Goal: Navigation & Orientation: Find specific page/section

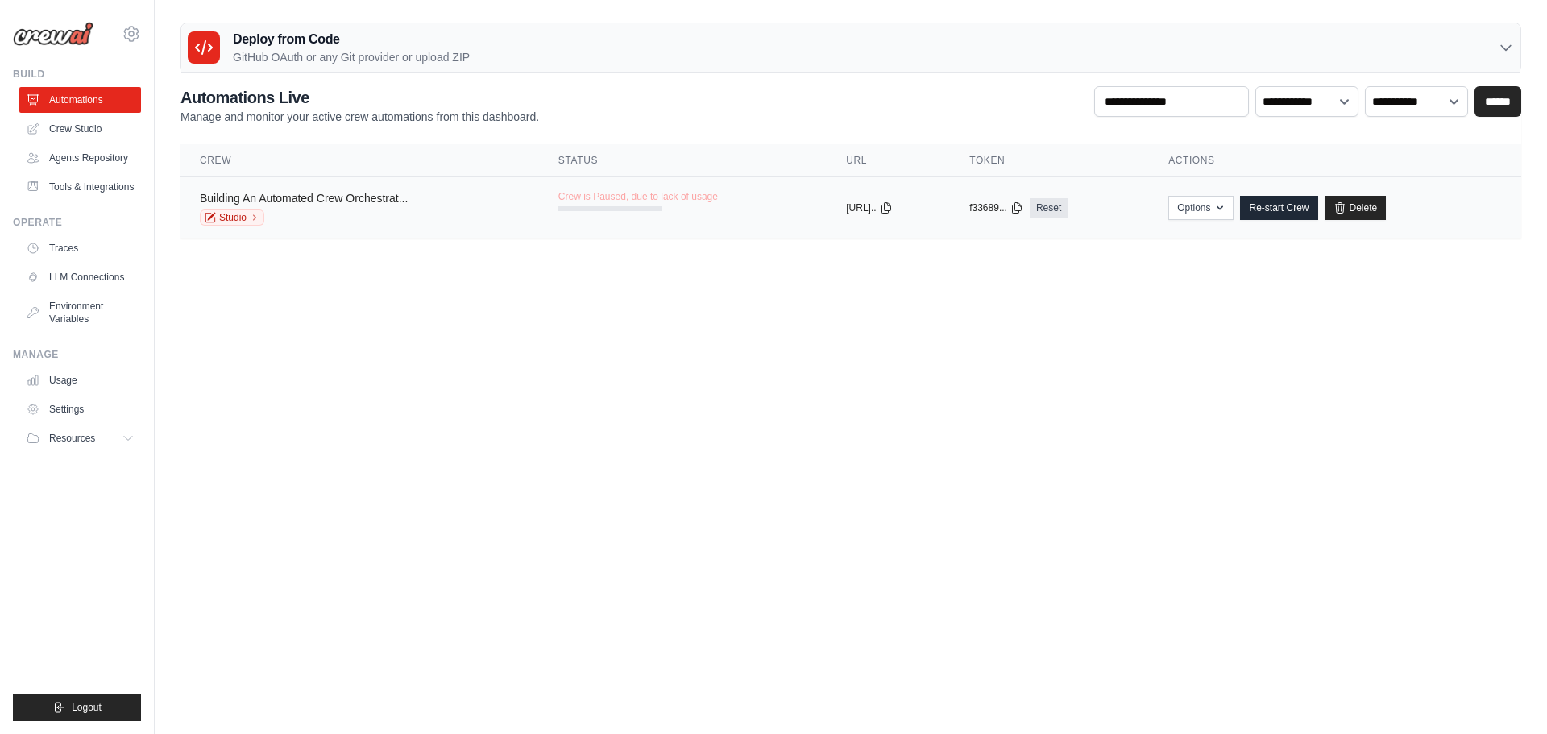
click at [358, 197] on link "Building An Automated Crew Orchestrat..." at bounding box center [304, 198] width 208 height 13
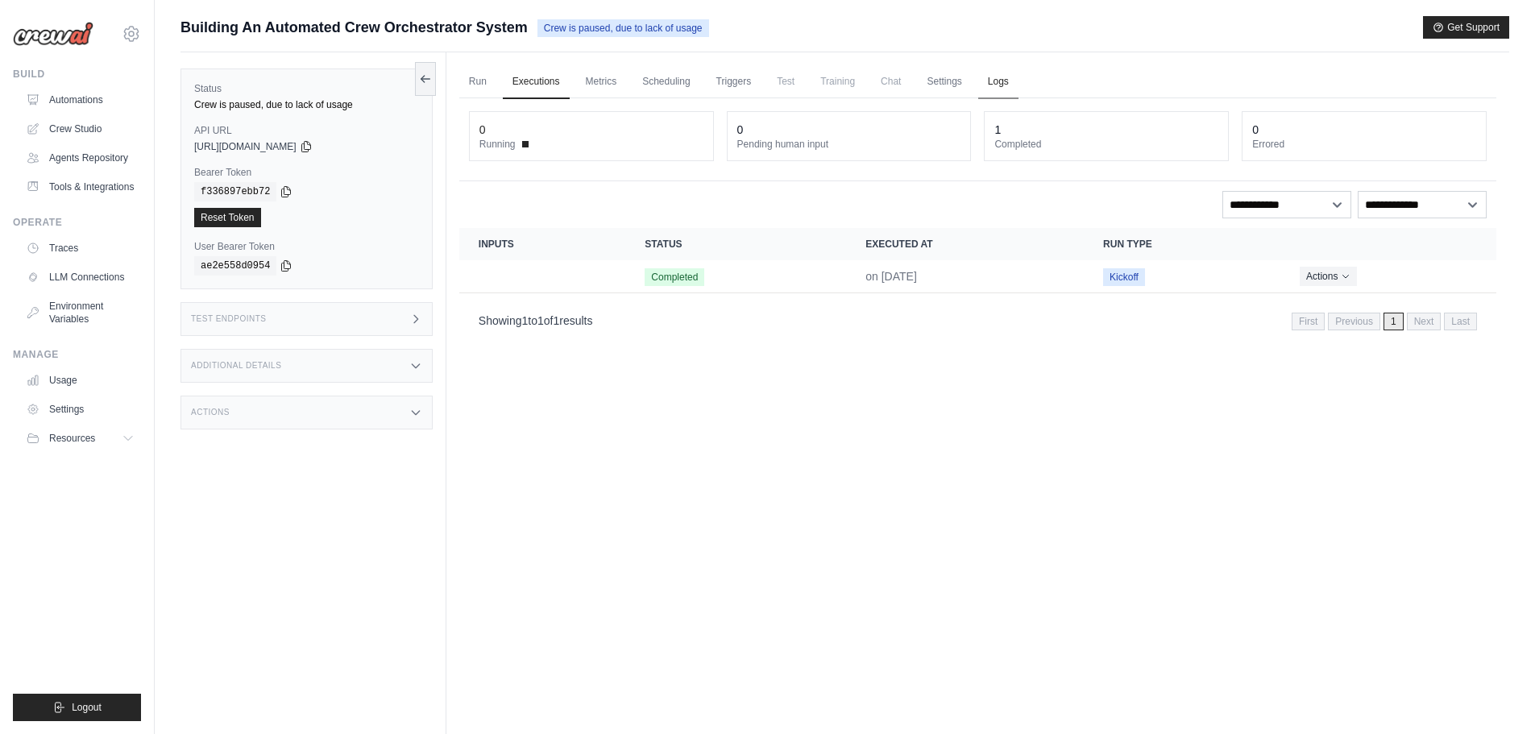
click at [1018, 76] on link "Logs" at bounding box center [998, 82] width 40 height 34
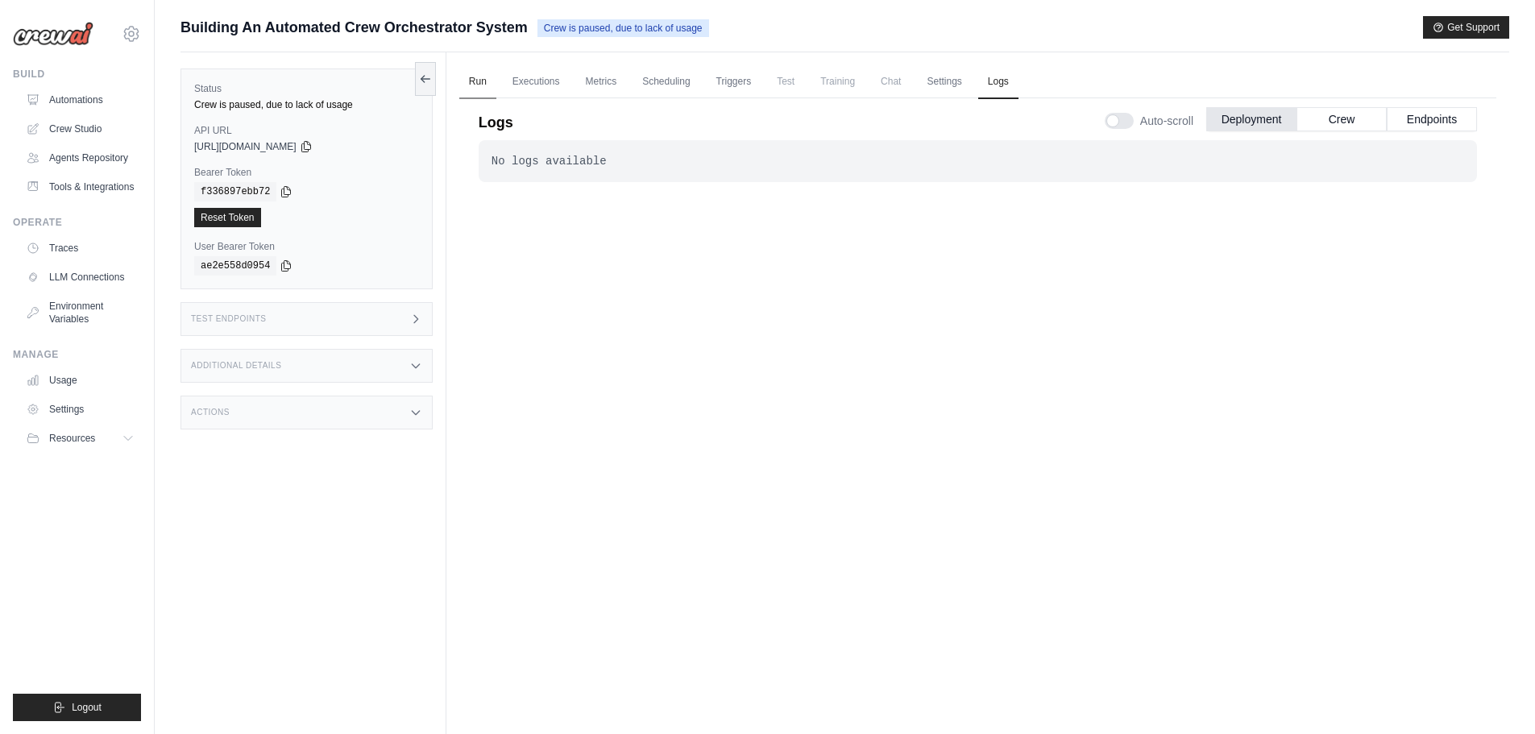
click at [470, 84] on link "Run" at bounding box center [477, 82] width 37 height 34
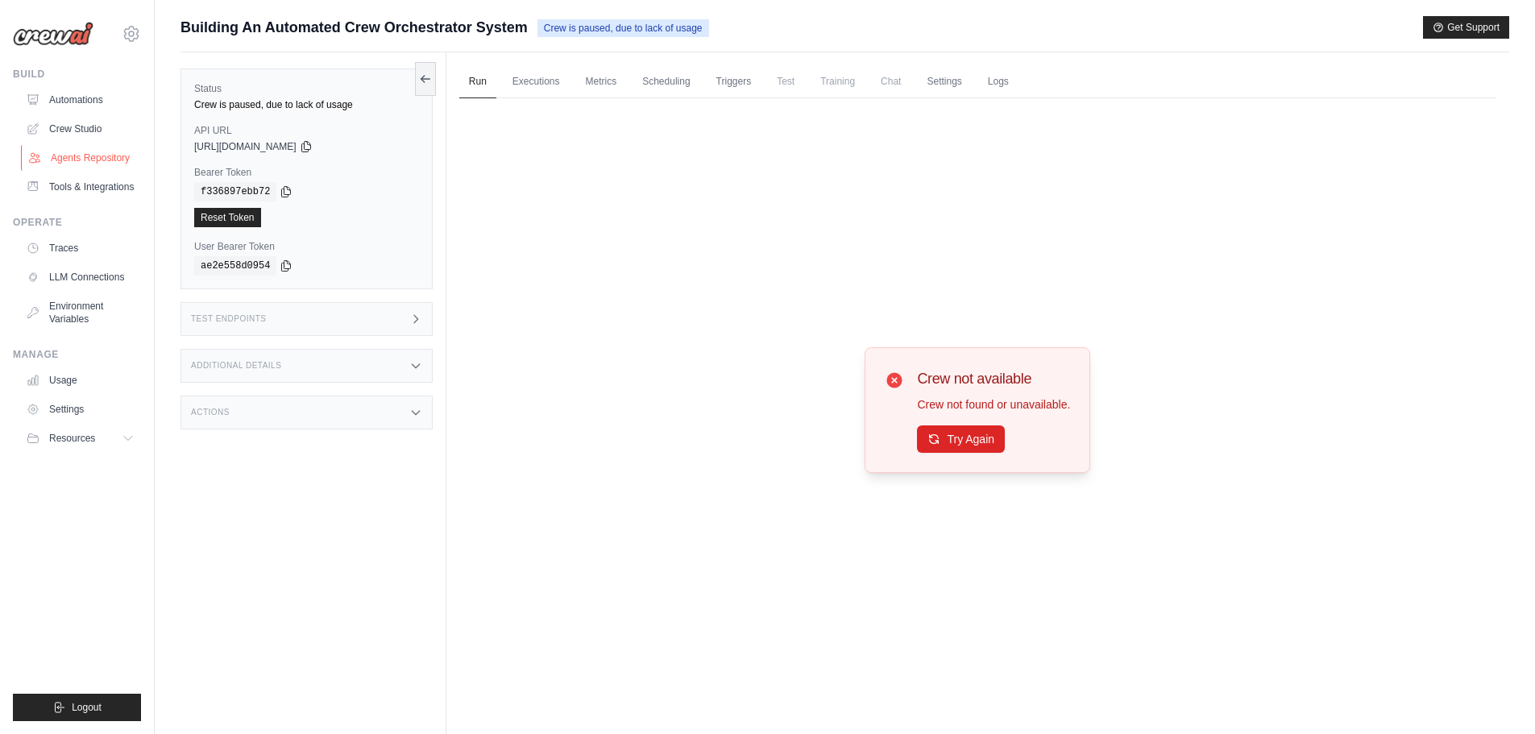
click at [64, 161] on link "Agents Repository" at bounding box center [82, 158] width 122 height 26
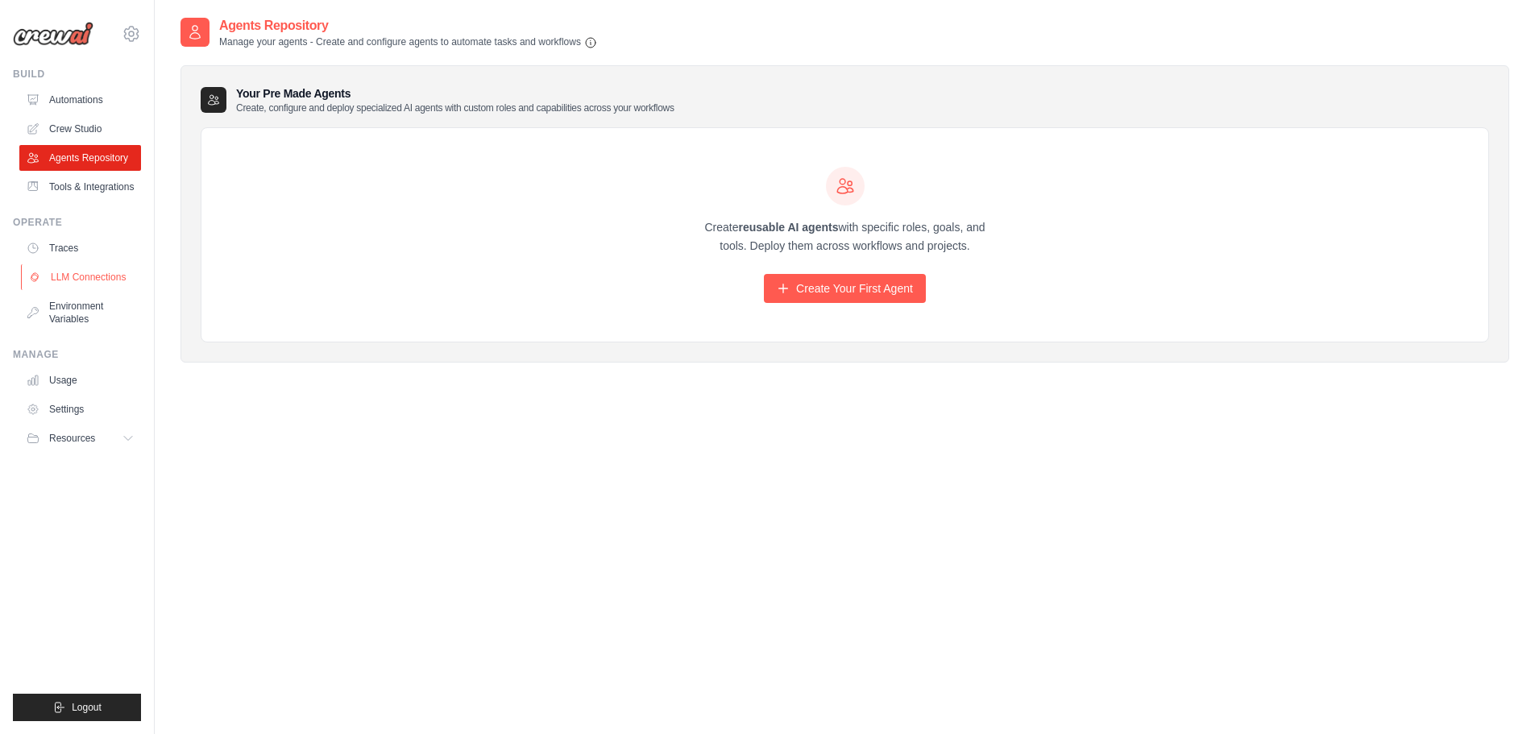
click at [73, 290] on link "LLM Connections" at bounding box center [82, 277] width 122 height 26
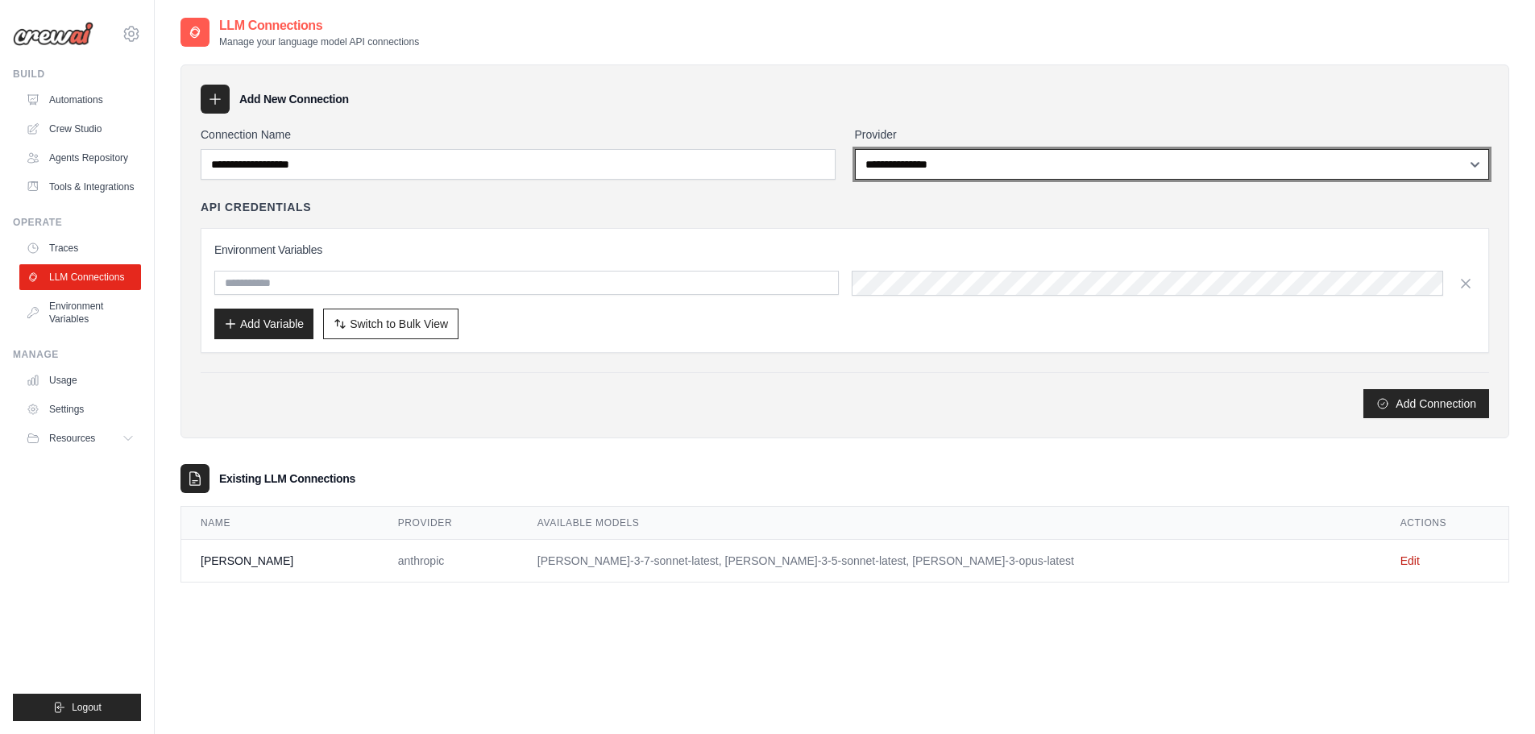
click at [1001, 172] on select "**********" at bounding box center [1172, 164] width 635 height 31
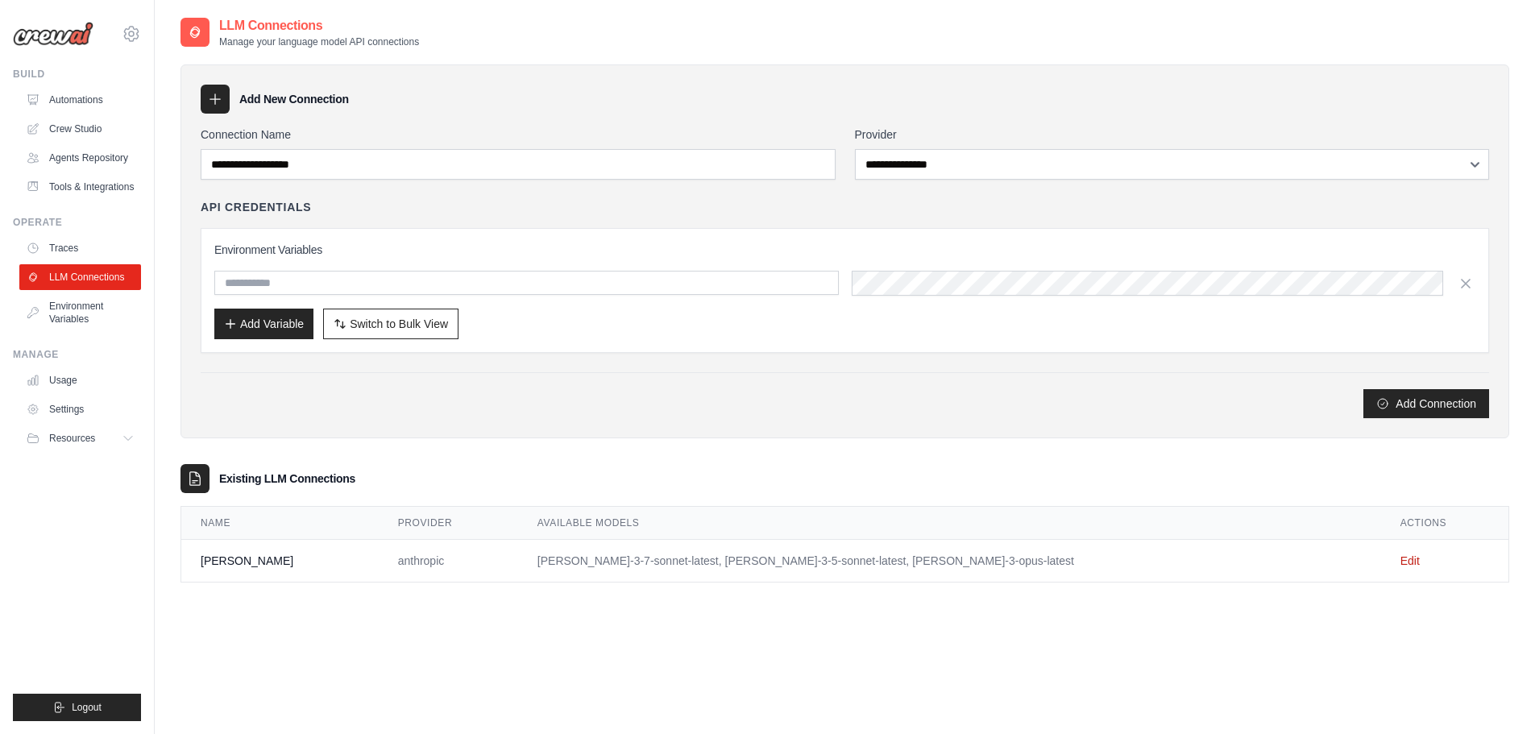
click at [601, 85] on div "Add New Connection" at bounding box center [845, 99] width 1288 height 29
click at [1400, 561] on link "Edit" at bounding box center [1409, 560] width 19 height 13
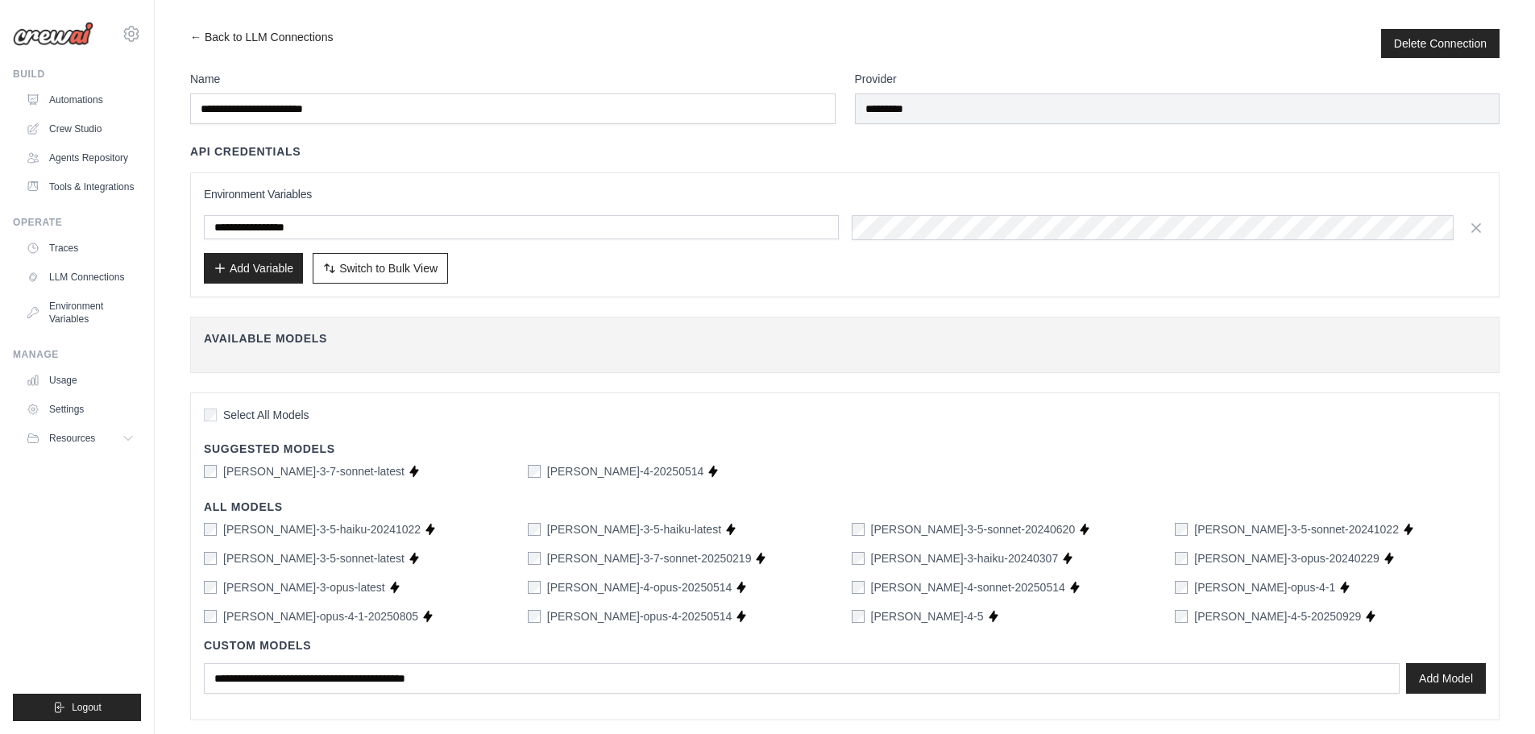
click at [205, 596] on div "claude-3-5-haiku-20241022 Supports Crew Studio claude-3-5-haiku-latest Supports…" at bounding box center [845, 572] width 1282 height 103
click at [58, 100] on link "Automations" at bounding box center [82, 100] width 122 height 26
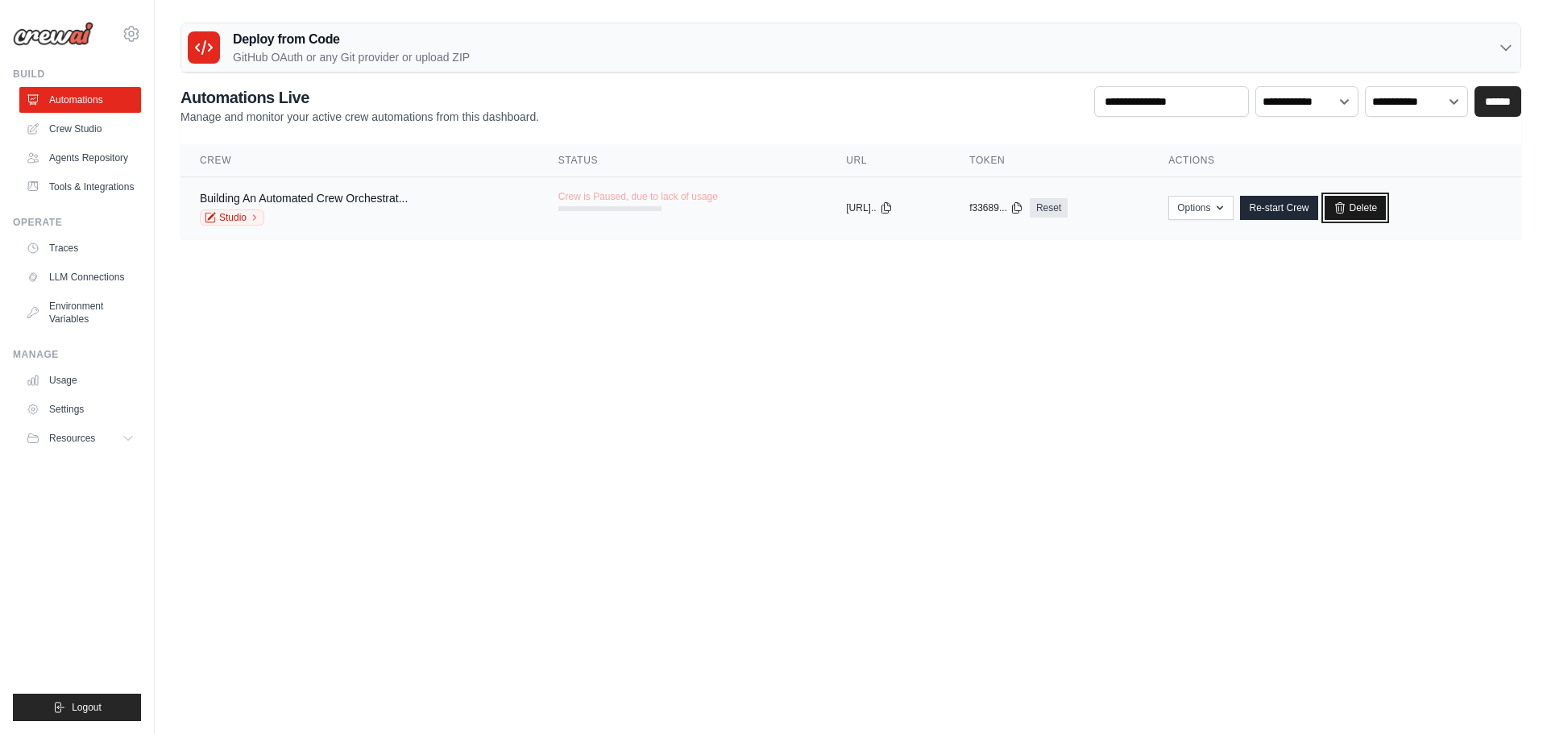
click at [1383, 209] on link "Delete" at bounding box center [1356, 208] width 62 height 24
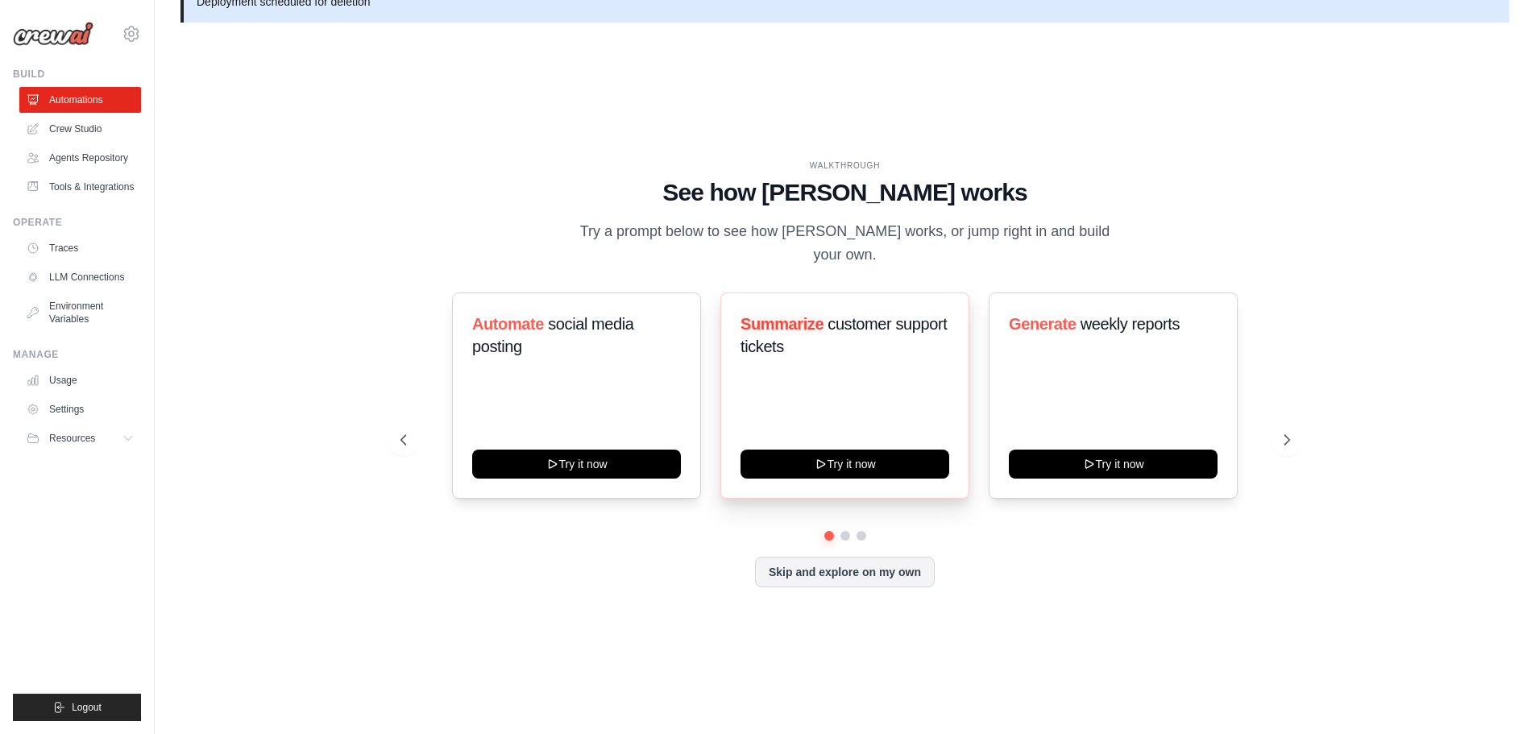
scroll to position [55, 0]
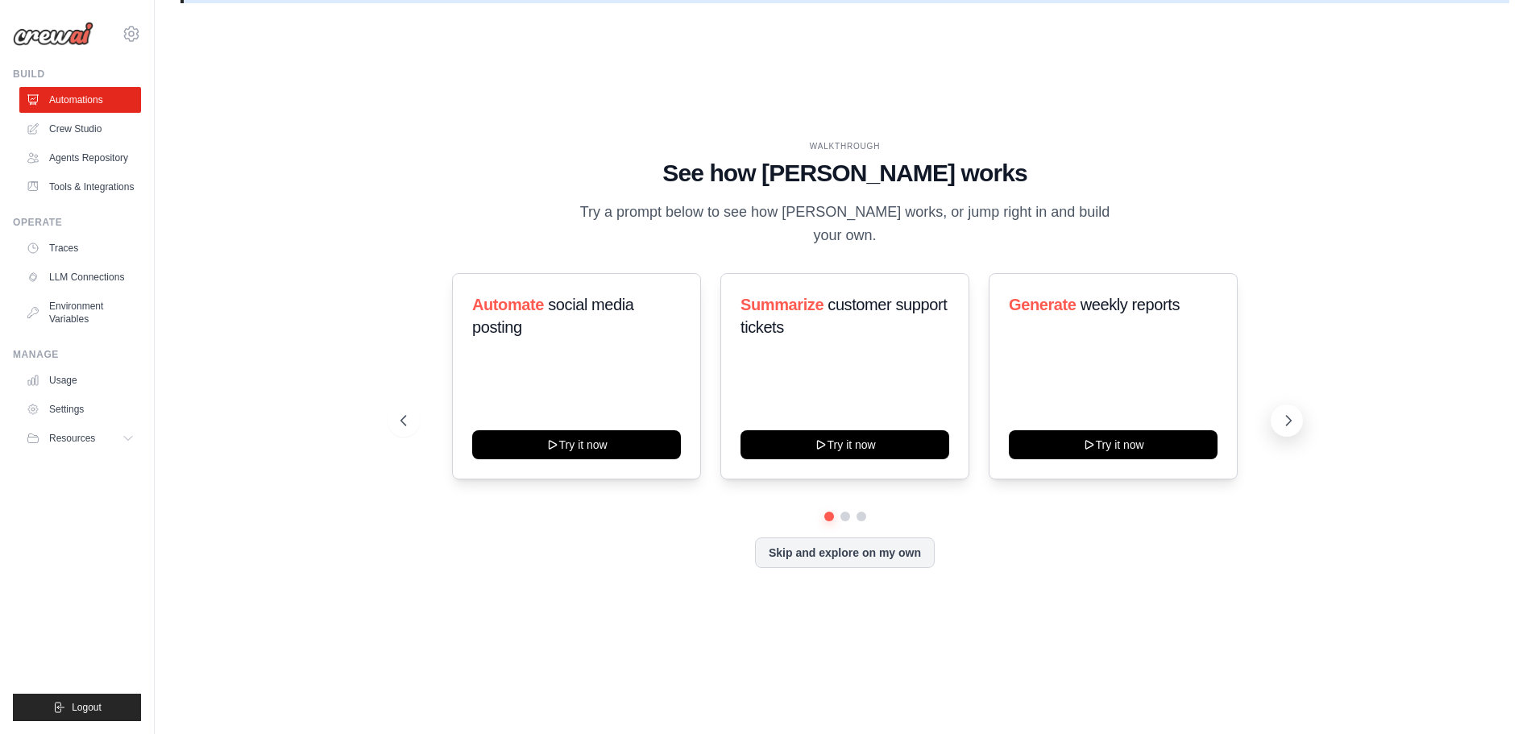
click at [1294, 420] on icon at bounding box center [1288, 421] width 16 height 16
click at [1287, 429] on button at bounding box center [1287, 420] width 32 height 32
click at [63, 196] on link "Tools & Integrations" at bounding box center [82, 187] width 122 height 26
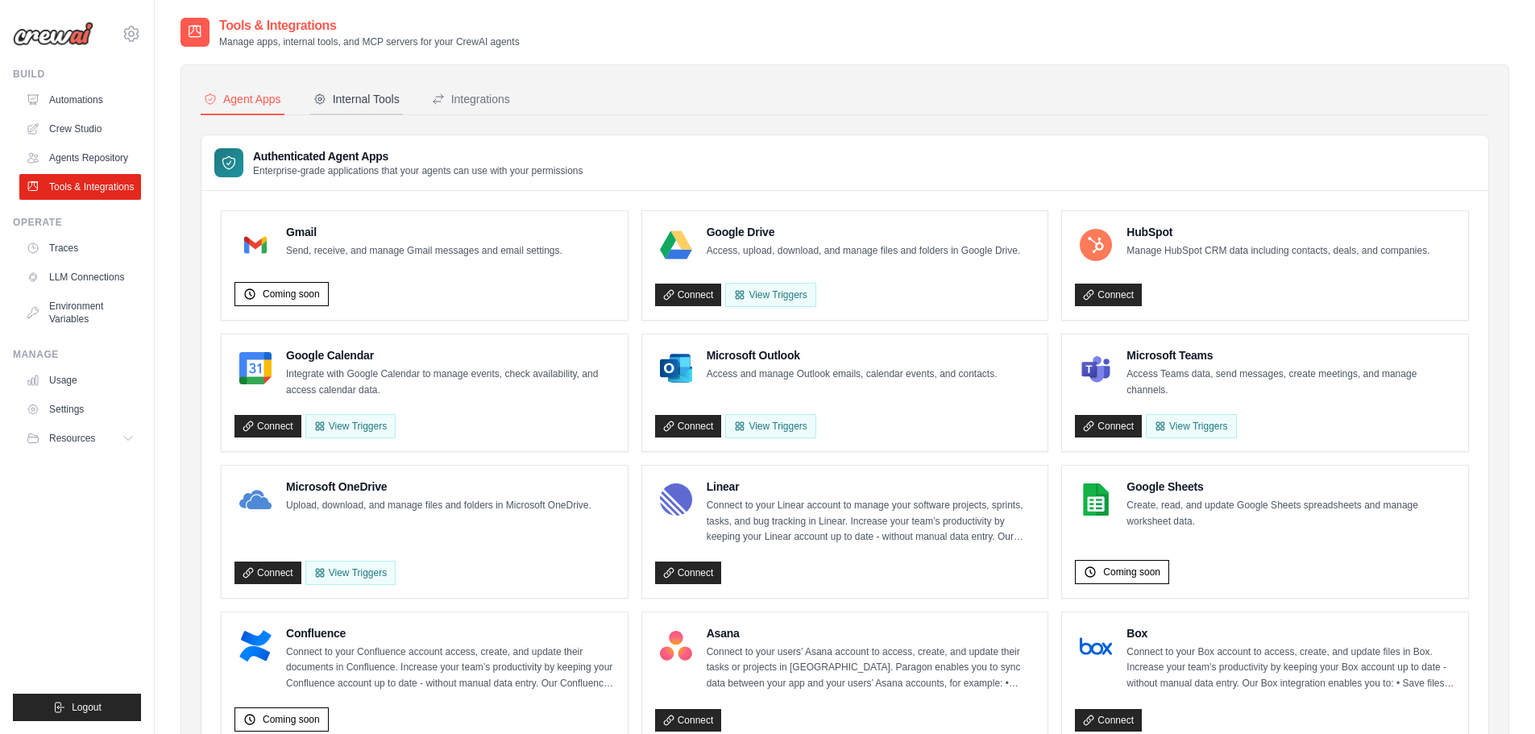
click at [365, 101] on div "Internal Tools" at bounding box center [356, 99] width 86 height 16
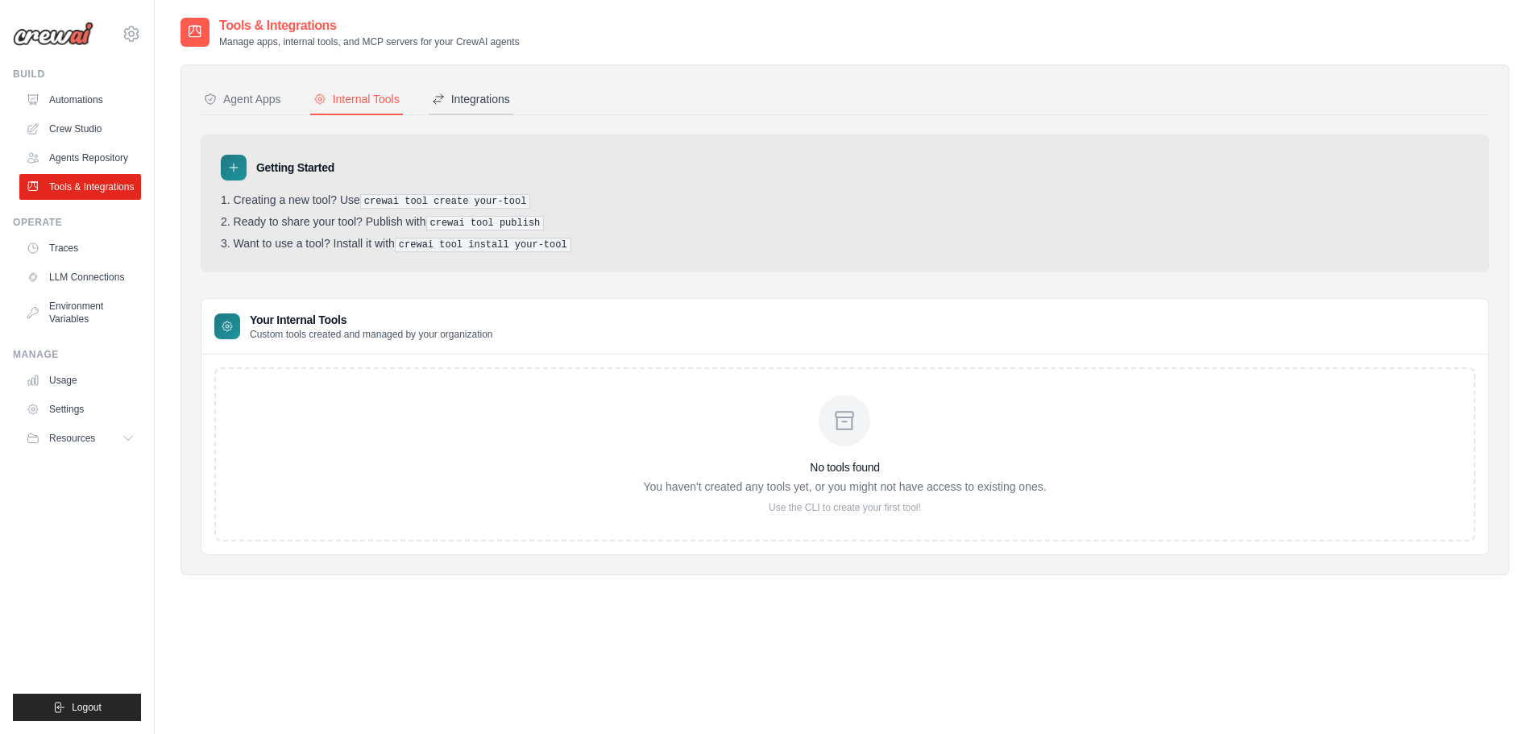
click at [494, 94] on div "Integrations" at bounding box center [471, 99] width 78 height 16
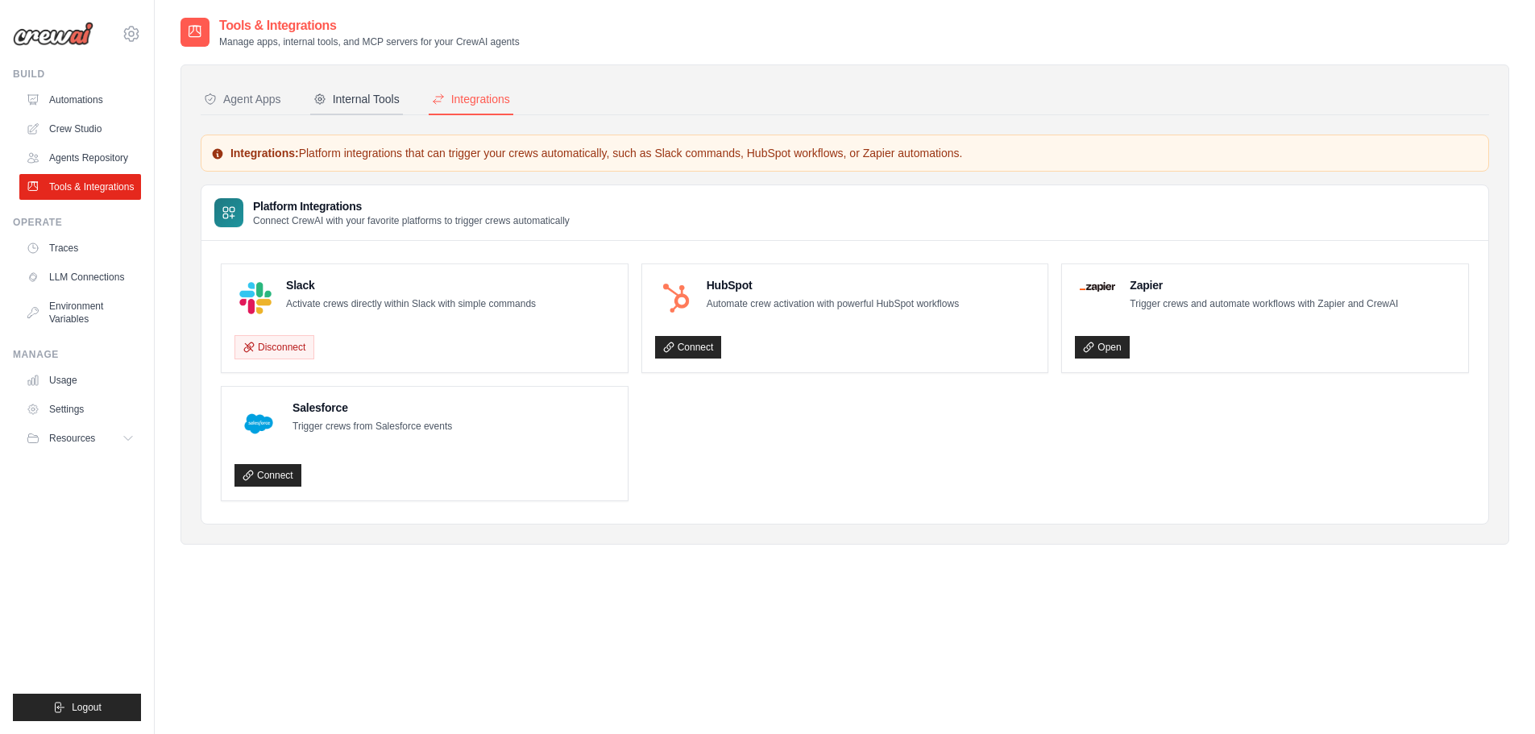
click at [354, 106] on div "Internal Tools" at bounding box center [356, 99] width 86 height 16
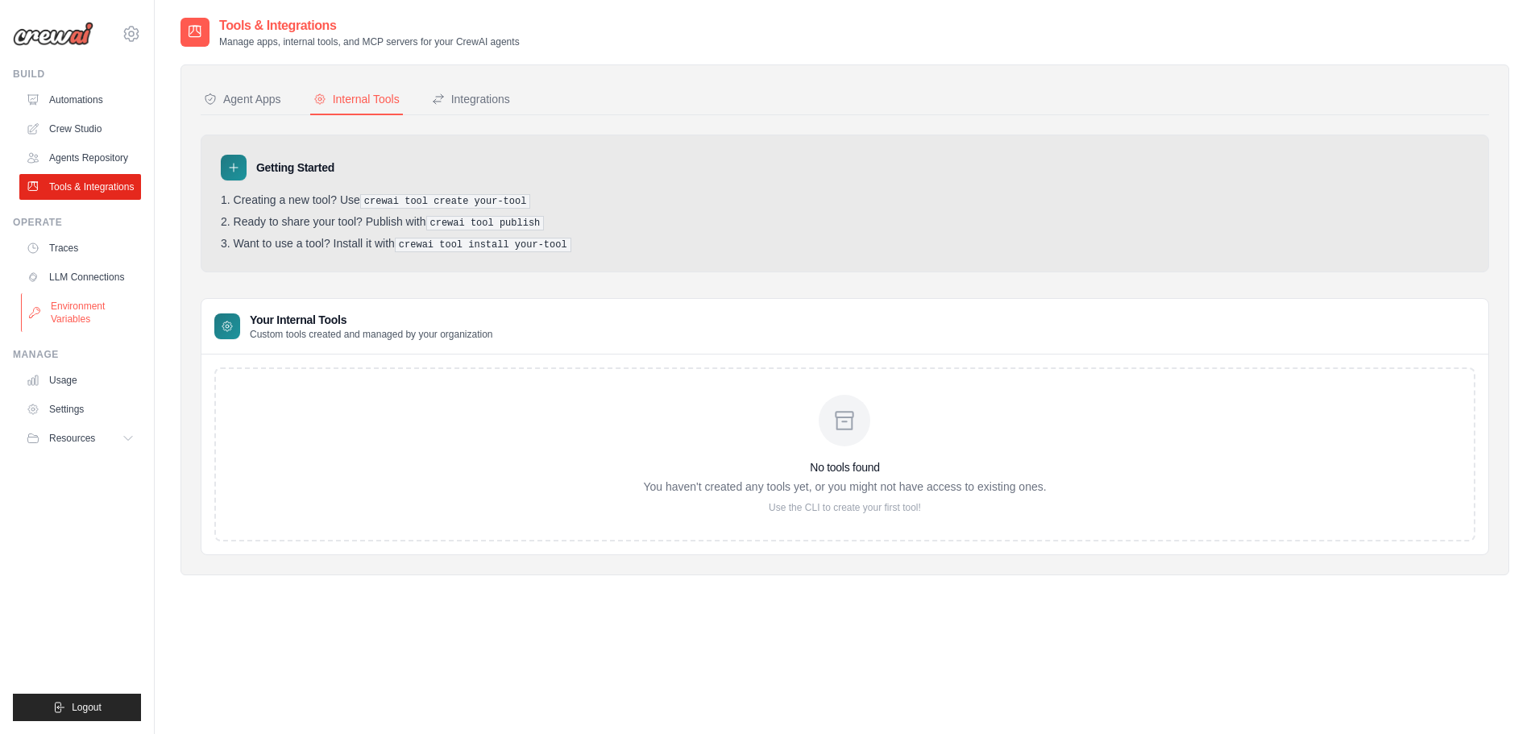
click at [59, 327] on link "Environment Variables" at bounding box center [82, 312] width 122 height 39
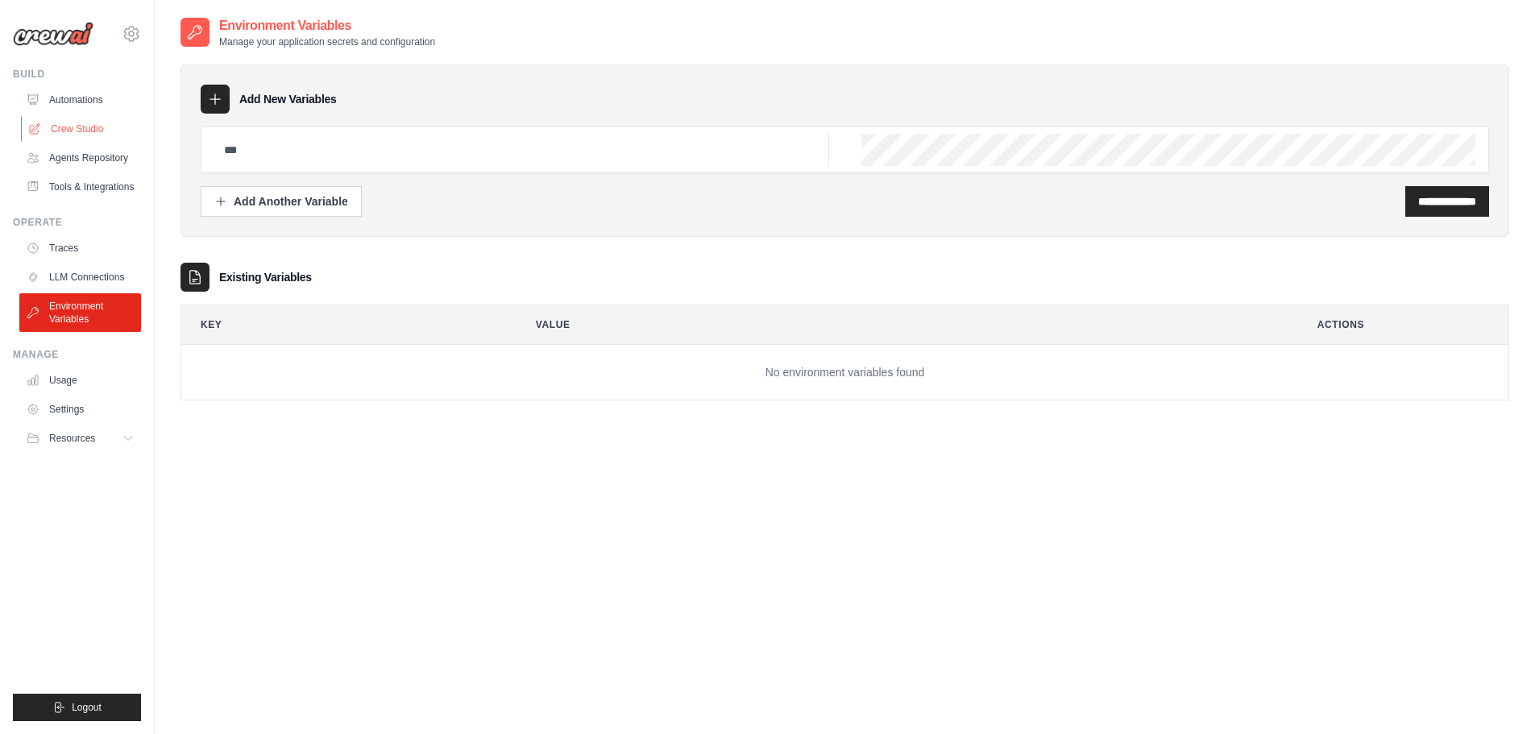
click at [67, 133] on link "Crew Studio" at bounding box center [82, 129] width 122 height 26
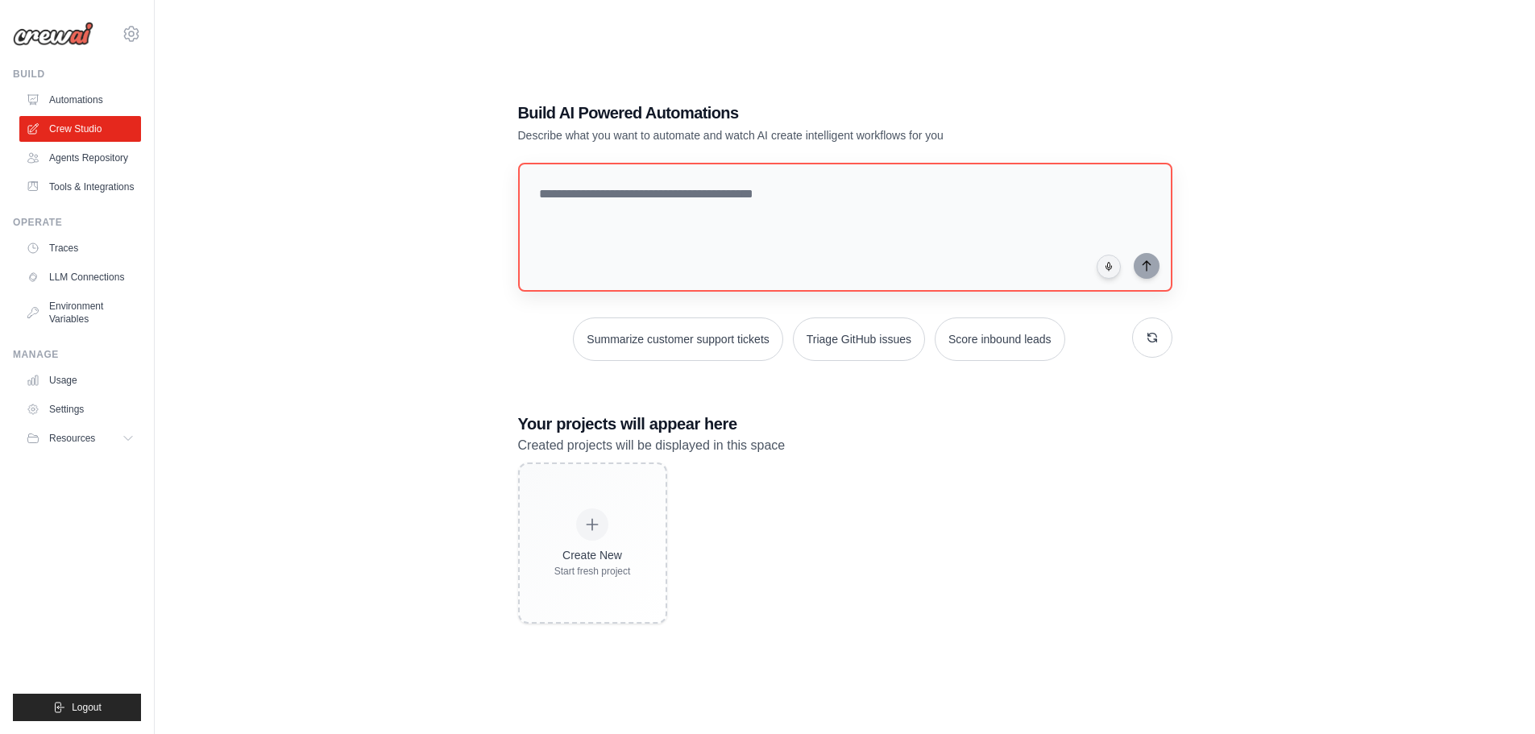
scroll to position [32, 0]
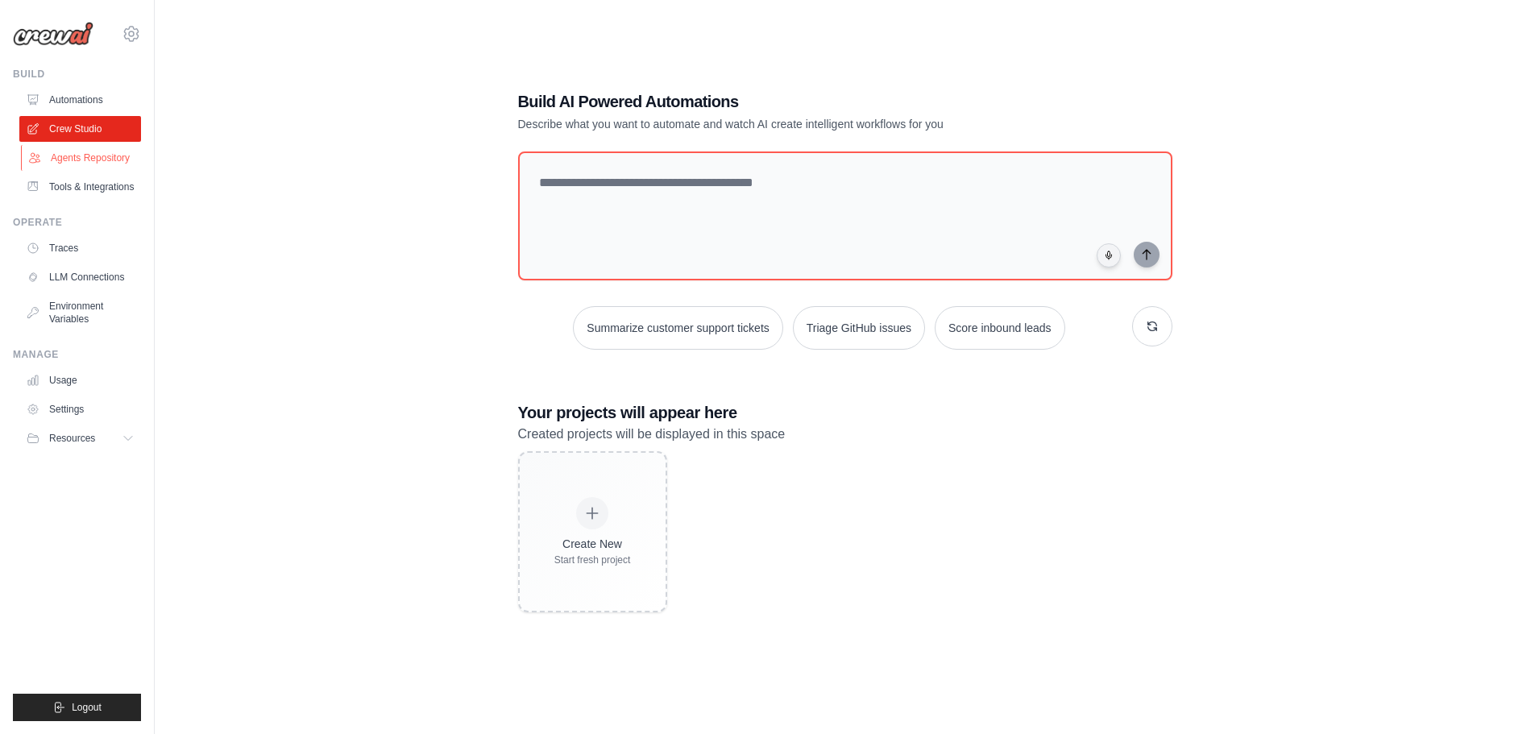
click at [56, 164] on link "Agents Repository" at bounding box center [82, 158] width 122 height 26
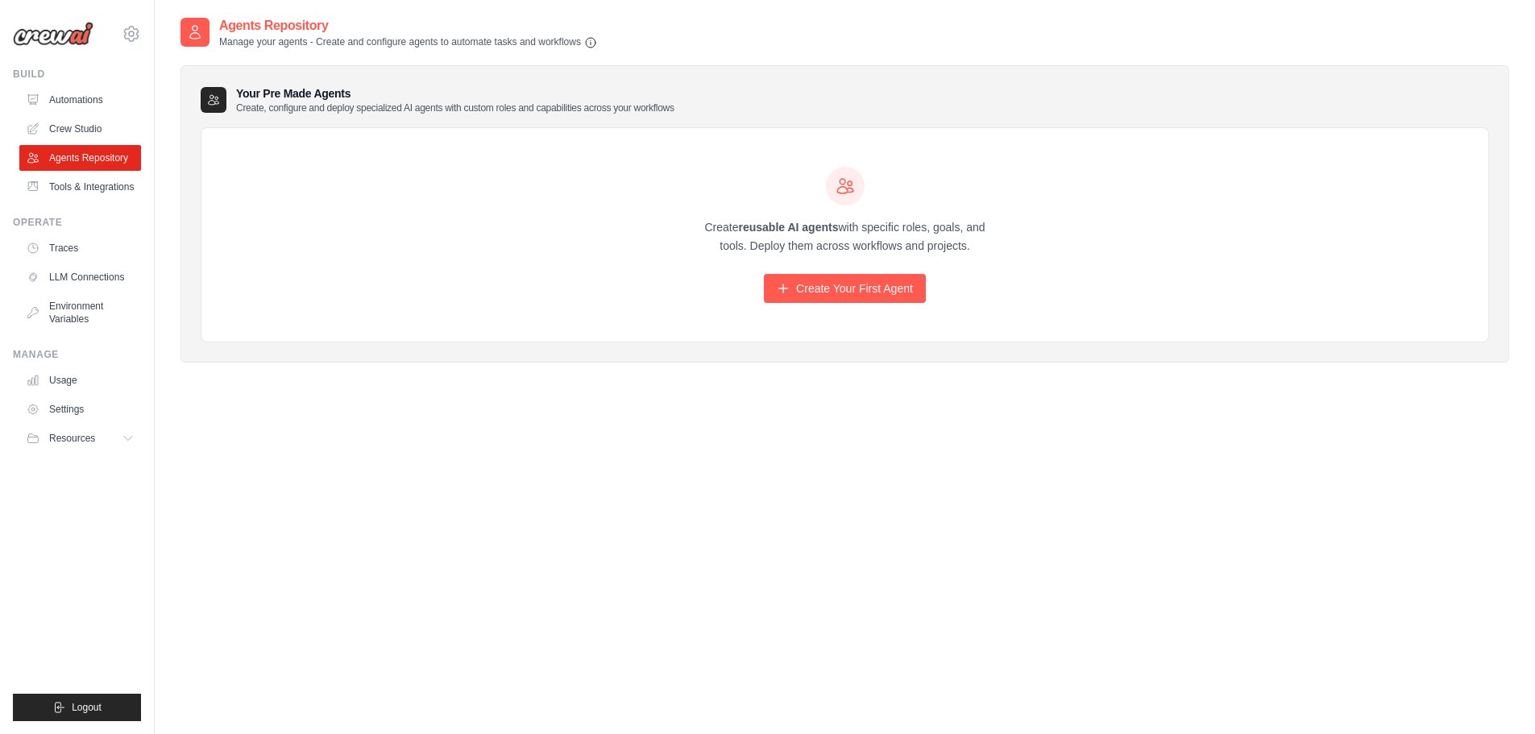
click at [43, 35] on img at bounding box center [53, 34] width 81 height 24
click at [132, 39] on icon at bounding box center [131, 34] width 15 height 14
click at [59, 100] on link "Automations" at bounding box center [82, 100] width 122 height 26
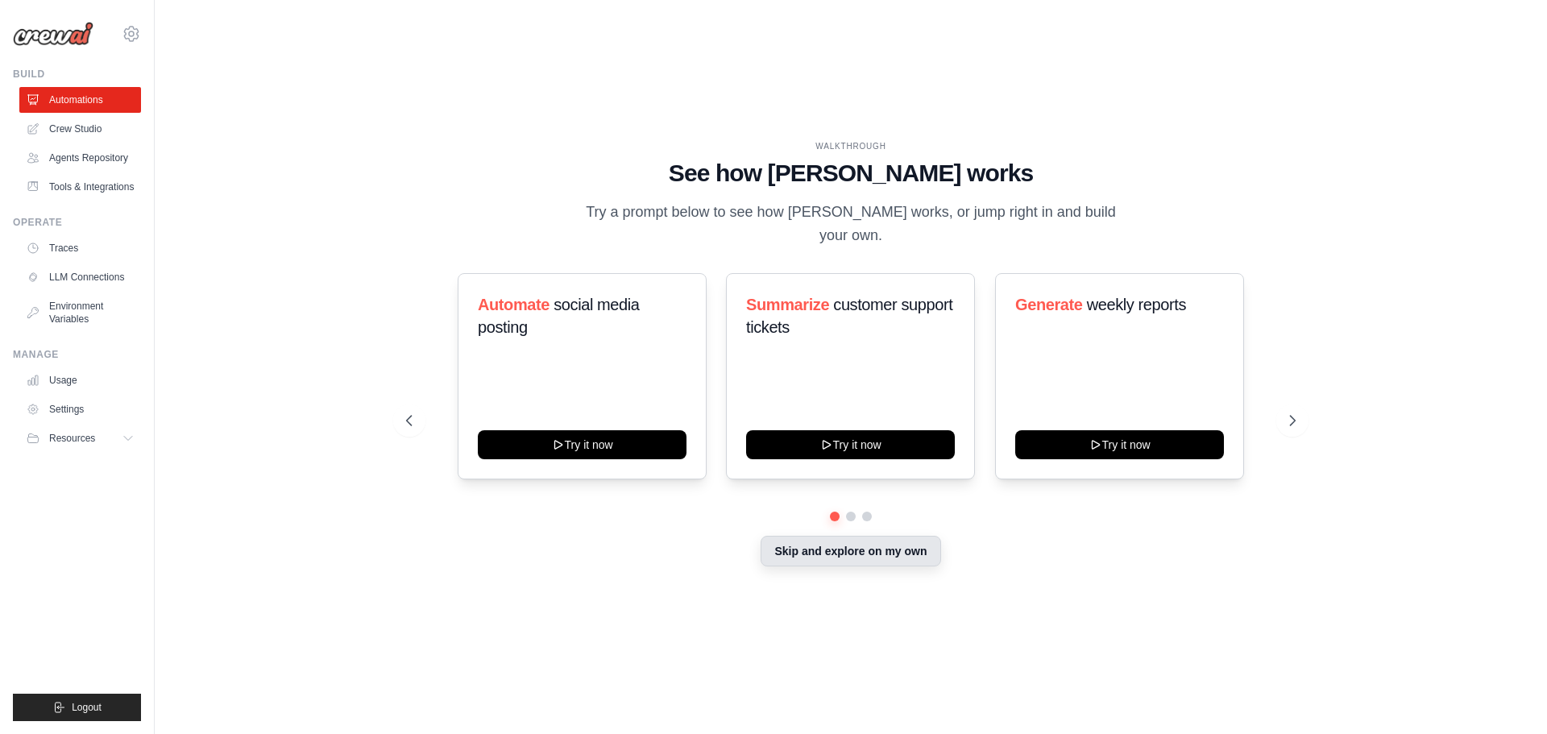
click at [841, 562] on button "Skip and explore on my own" at bounding box center [851, 551] width 180 height 31
